Goal: Navigation & Orientation: Find specific page/section

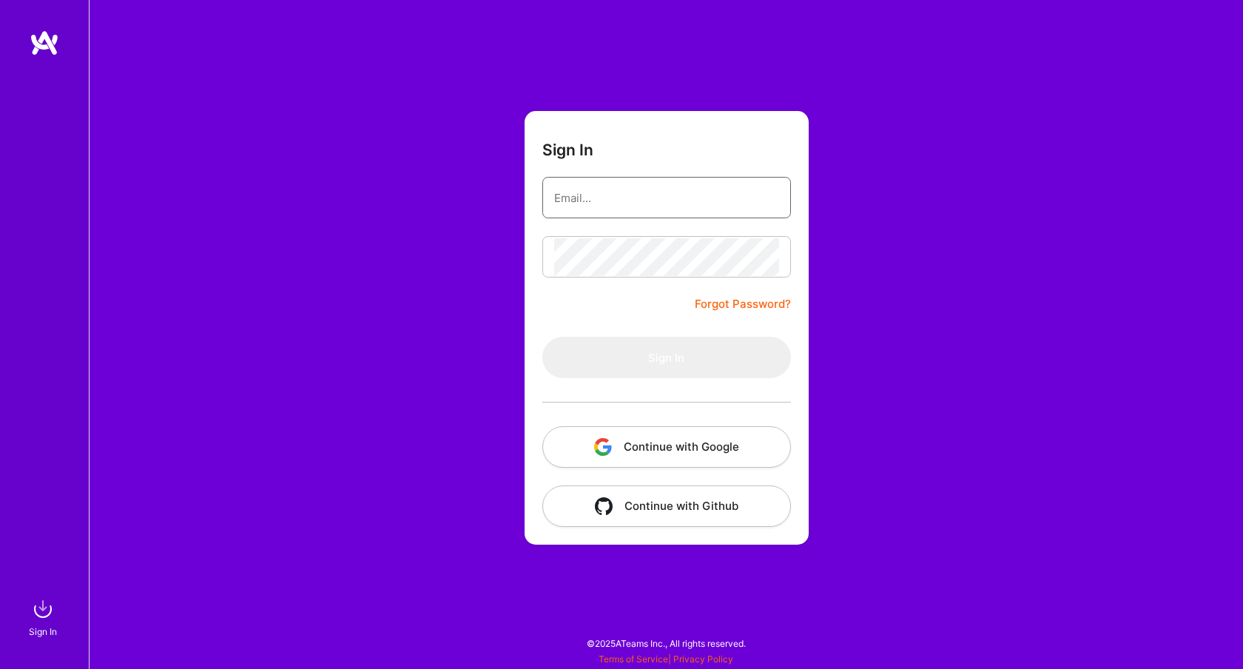
click at [682, 191] on input "email" at bounding box center [666, 198] width 225 height 38
click at [653, 218] on div at bounding box center [666, 197] width 249 height 41
click at [653, 198] on input "email" at bounding box center [666, 198] width 225 height 38
type input "[PERSON_NAME][EMAIL_ADDRESS][DOMAIN_NAME]"
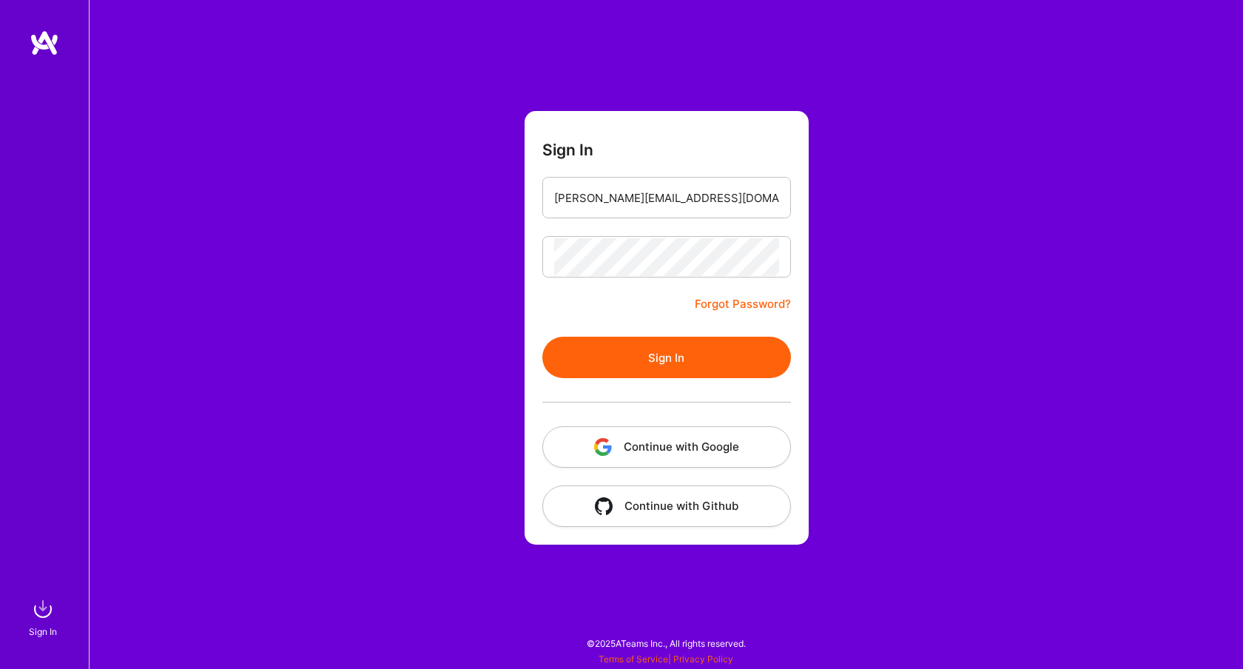
click at [653, 353] on button "Sign In" at bounding box center [666, 357] width 249 height 41
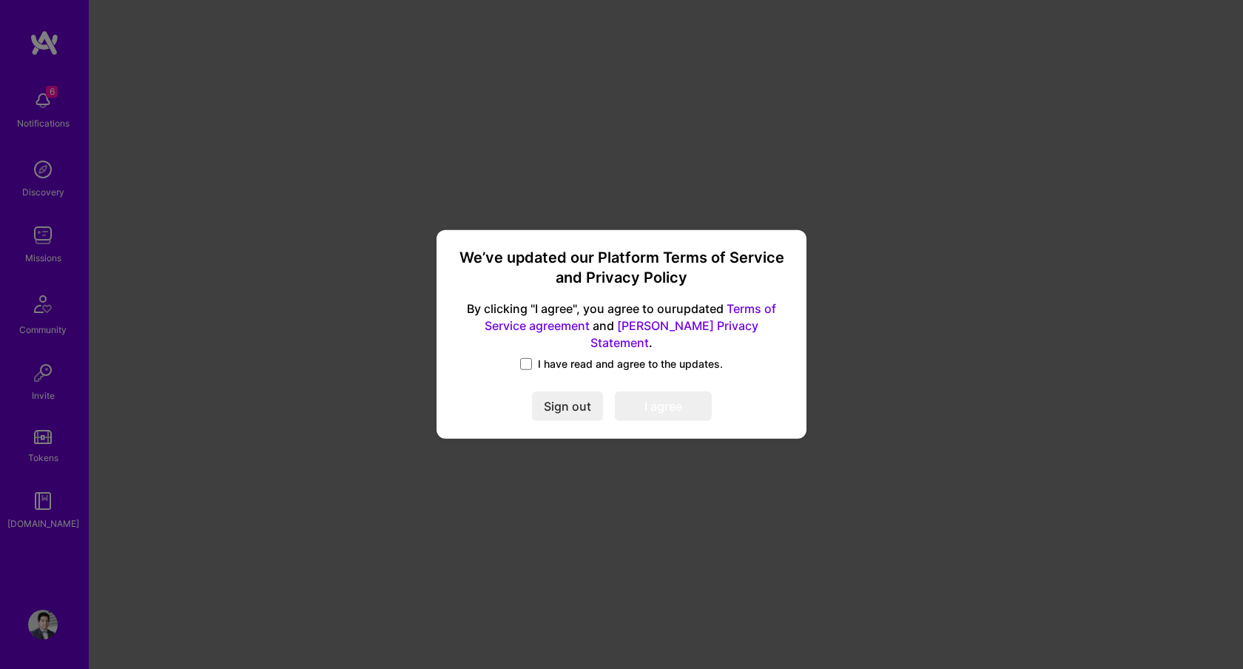
click at [574, 357] on span "I have read and agree to the updates." at bounding box center [630, 364] width 185 height 15
click at [0, 0] on input "I have read and agree to the updates." at bounding box center [0, 0] width 0 height 0
click at [644, 392] on button "I agree" at bounding box center [663, 407] width 97 height 30
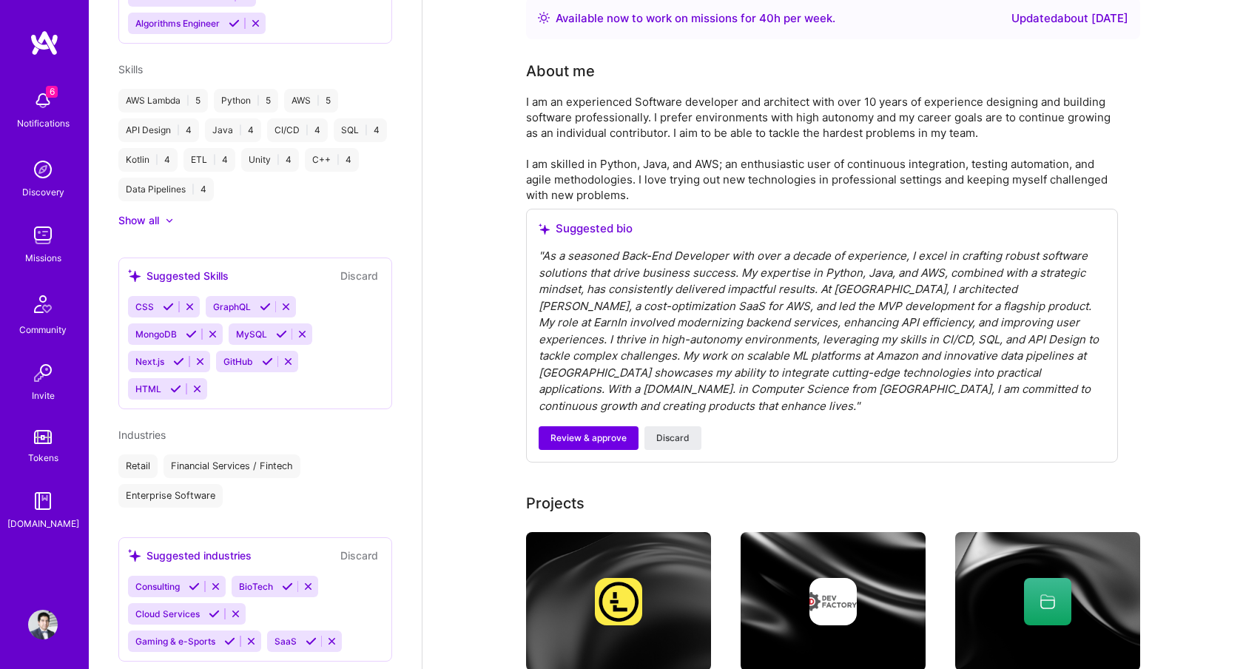
scroll to position [243, 0]
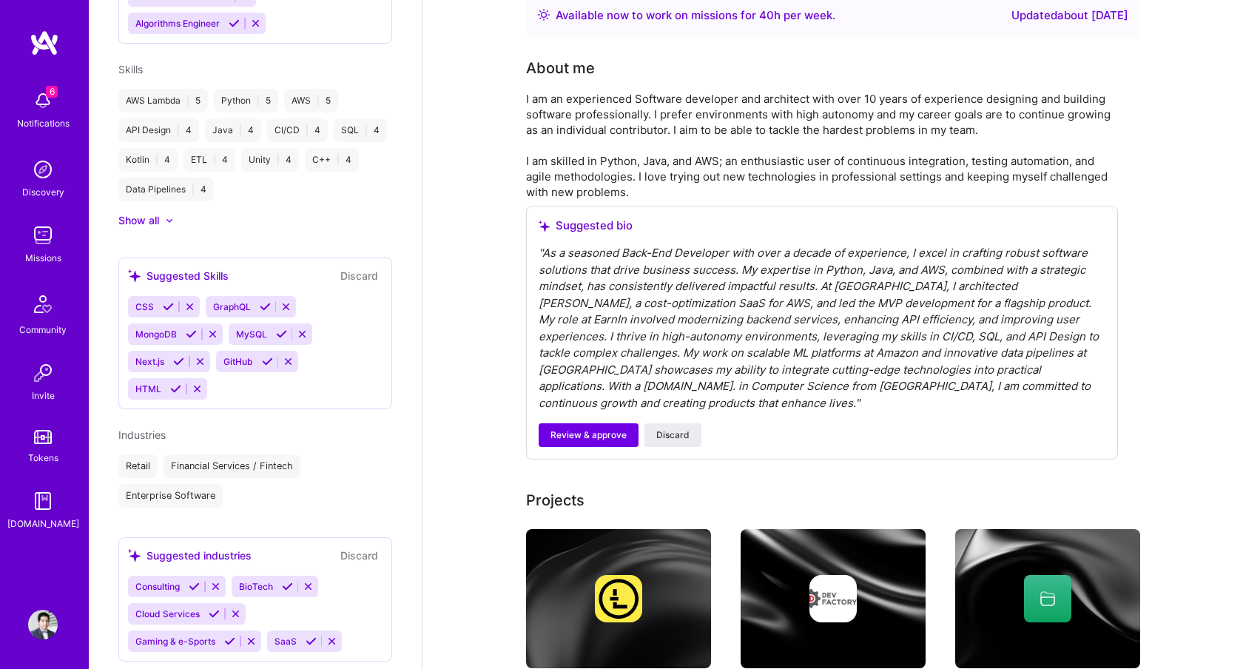
click at [39, 98] on img at bounding box center [43, 101] width 30 height 30
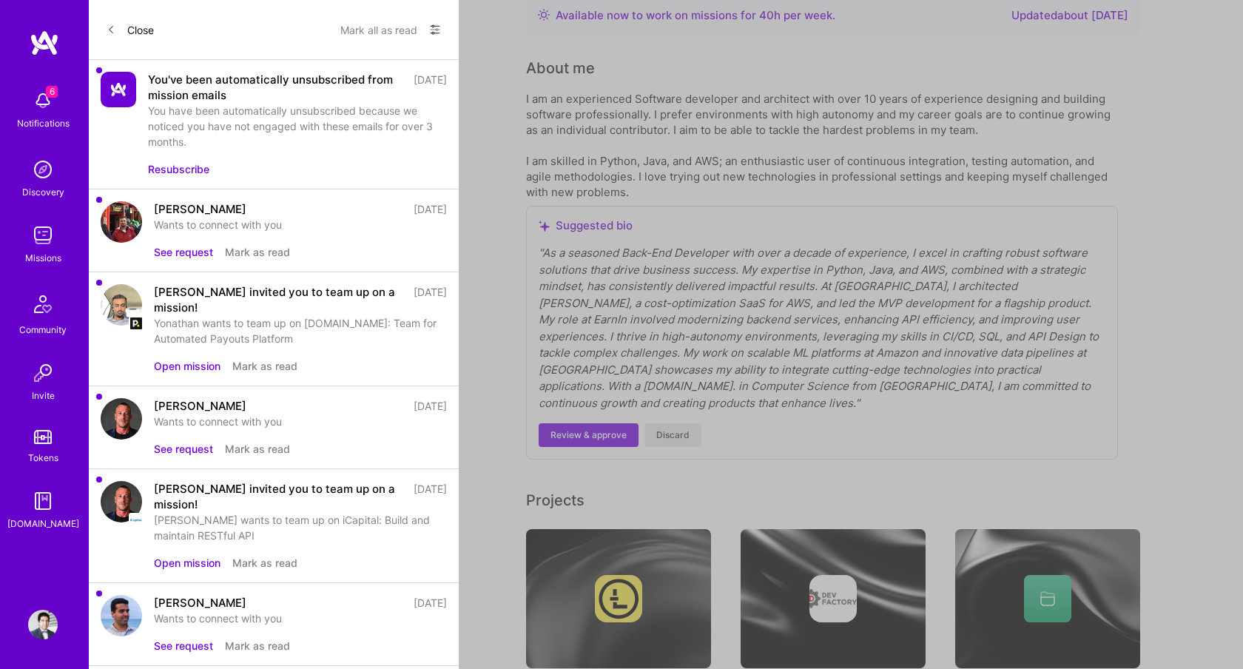
click at [192, 452] on button "See request" at bounding box center [183, 449] width 59 height 16
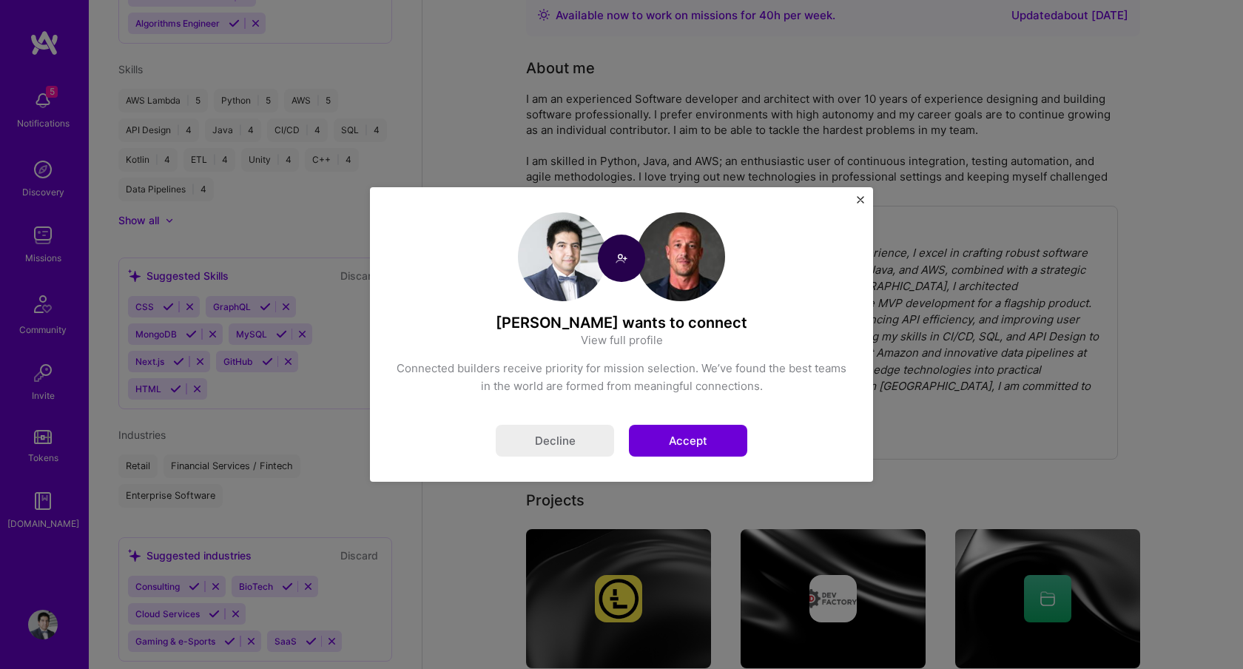
click at [650, 341] on link "View full profile" at bounding box center [622, 340] width 82 height 16
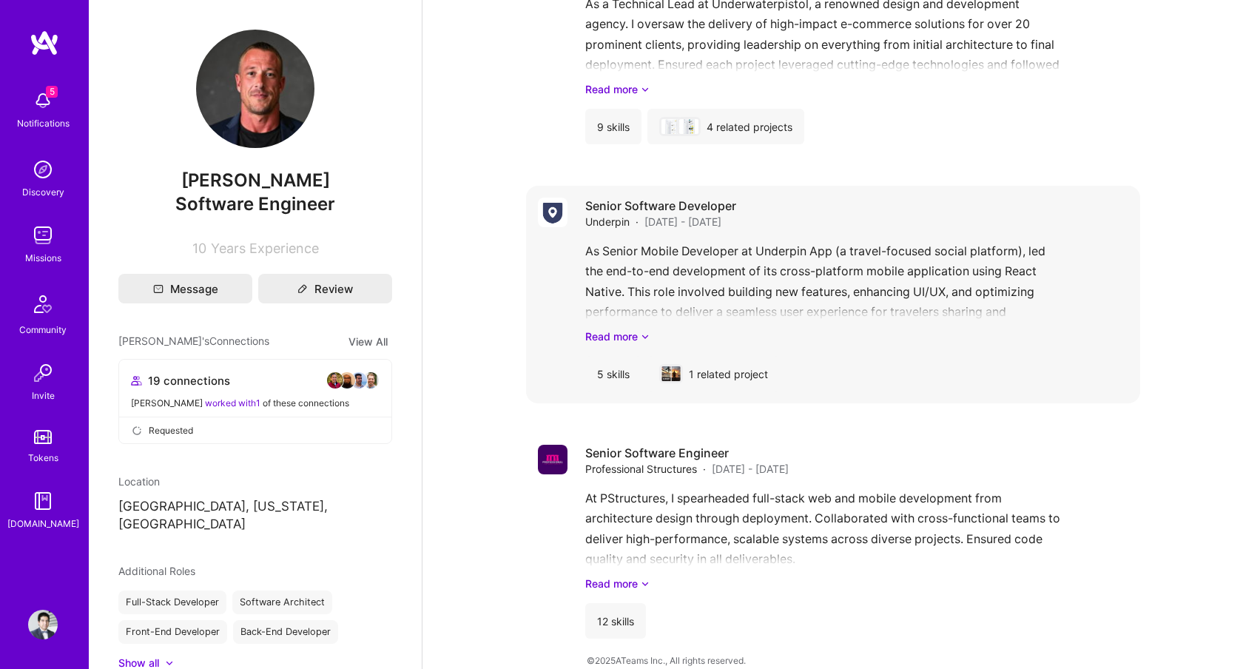
scroll to position [1013, 0]
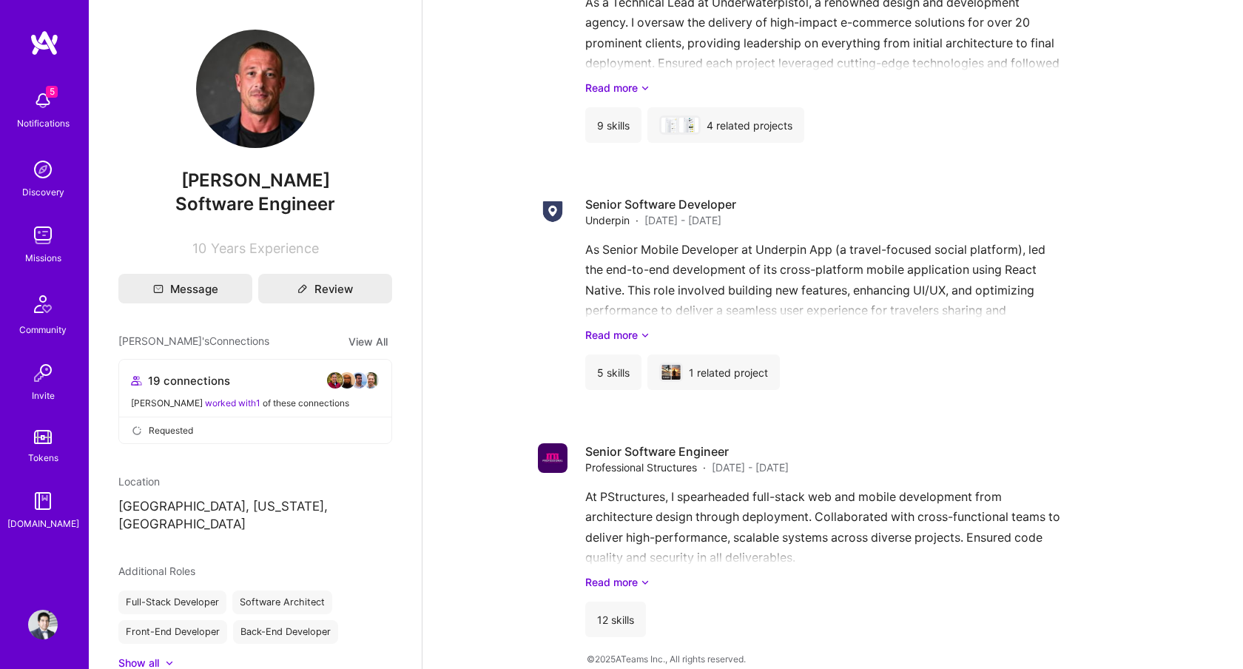
click at [53, 173] on img at bounding box center [43, 170] width 30 height 30
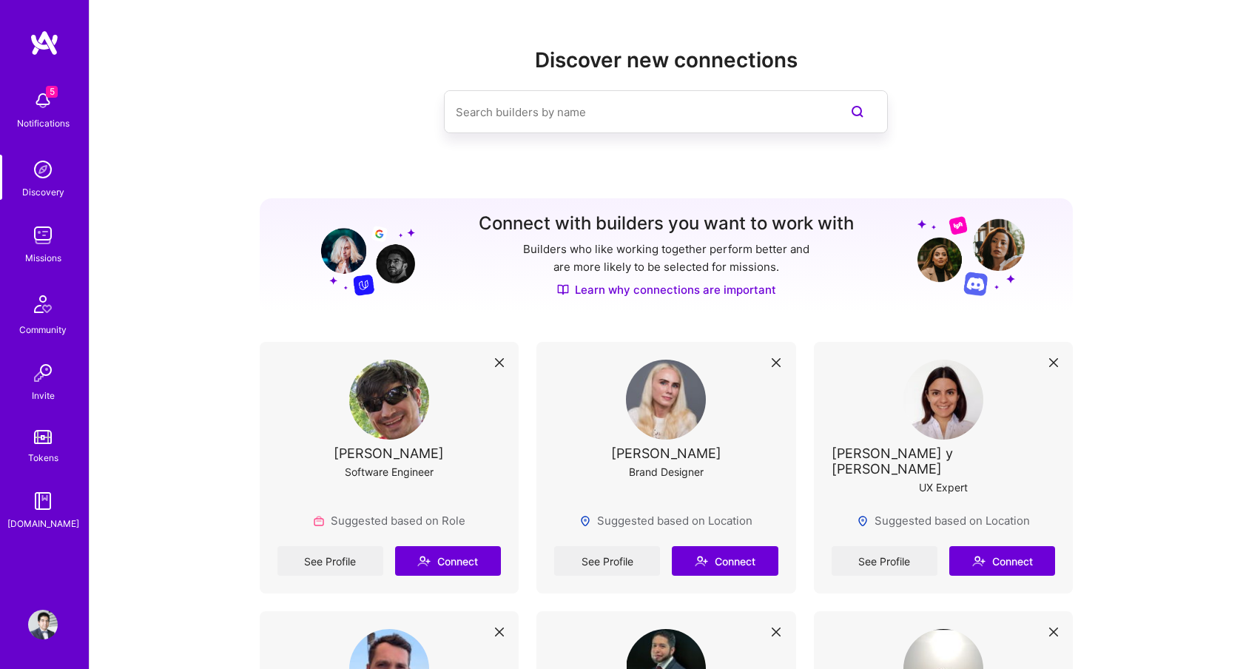
click at [40, 242] on img at bounding box center [43, 235] width 30 height 30
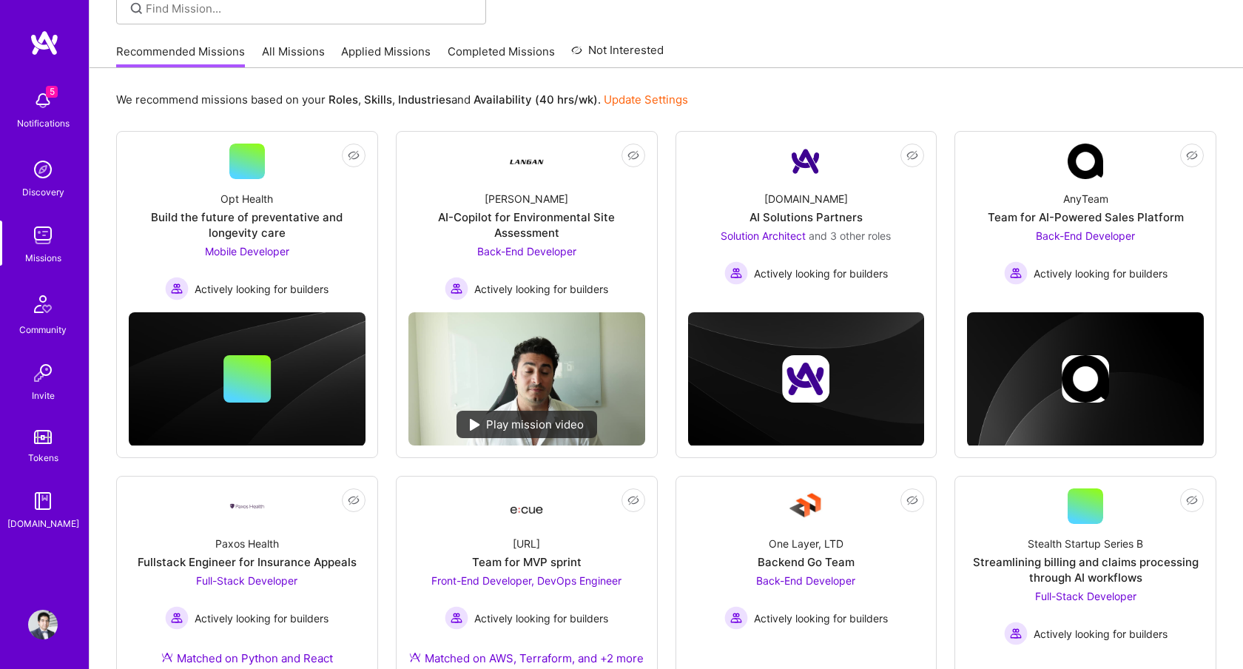
scroll to position [115, 0]
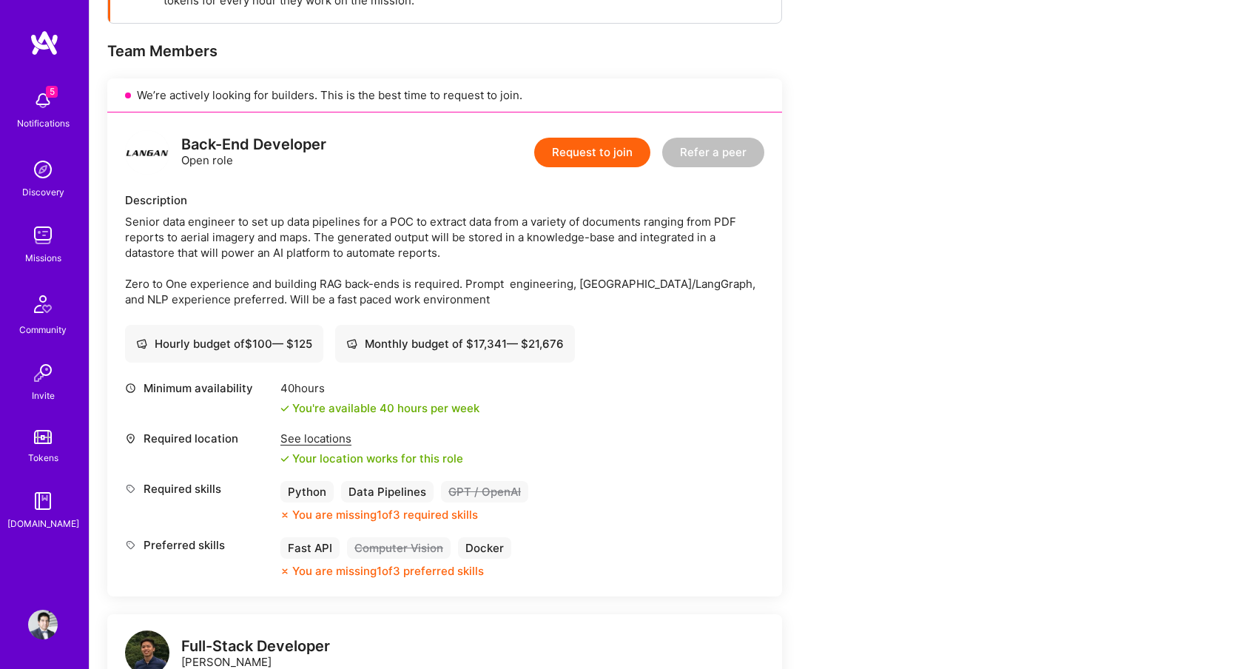
scroll to position [272, 0]
